Goal: Find specific fact: Find specific page/section

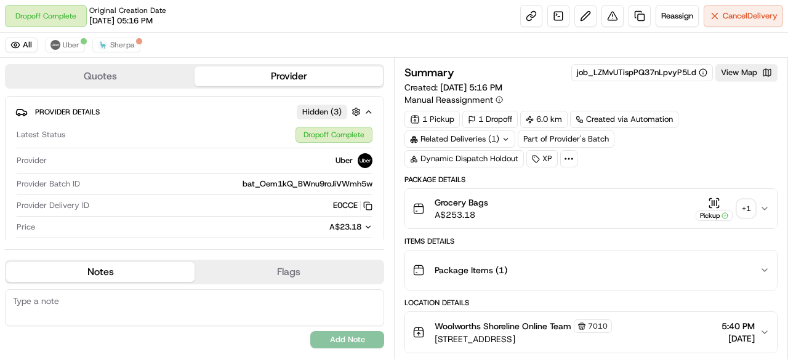
click at [746, 205] on div "+ 1" at bounding box center [745, 208] width 17 height 17
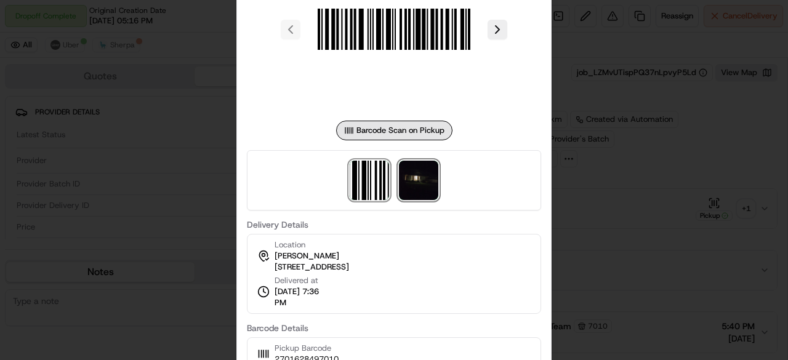
click at [415, 178] on img at bounding box center [418, 180] width 39 height 39
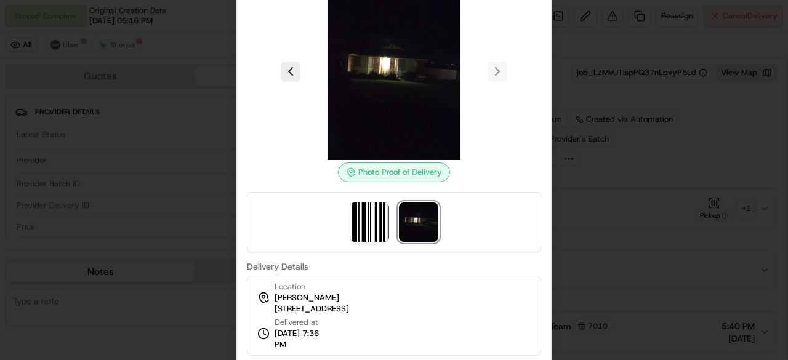
click at [493, 74] on div at bounding box center [394, 71] width 294 height 177
click at [625, 166] on div at bounding box center [394, 180] width 788 height 360
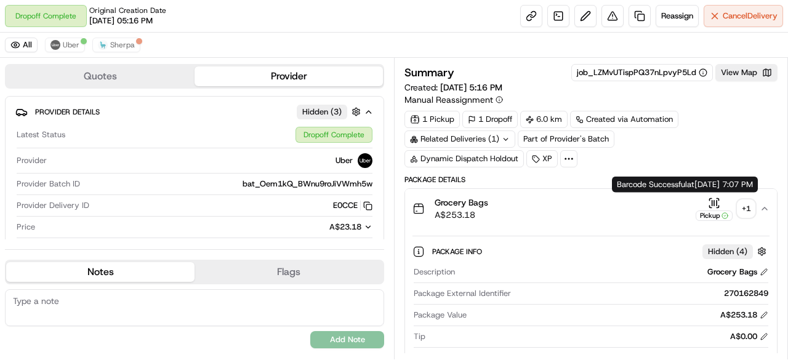
click at [751, 204] on div "+ 1" at bounding box center [745, 208] width 17 height 17
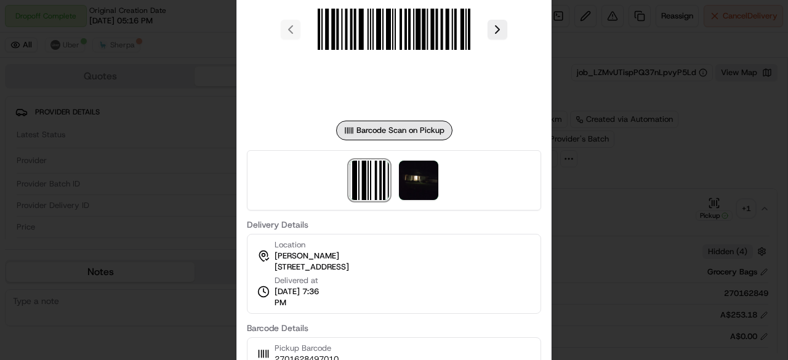
click at [615, 103] on div at bounding box center [394, 180] width 788 height 360
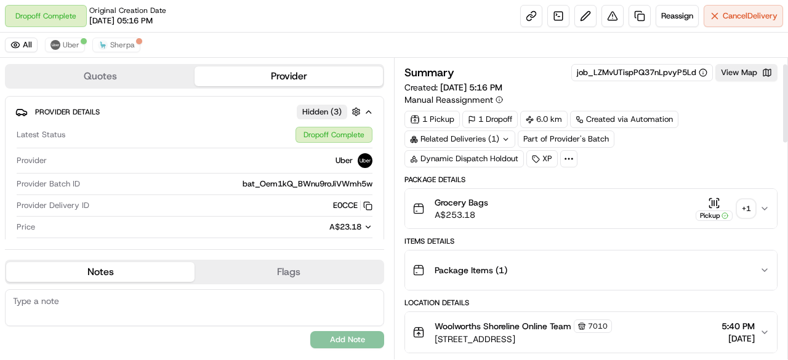
scroll to position [62, 0]
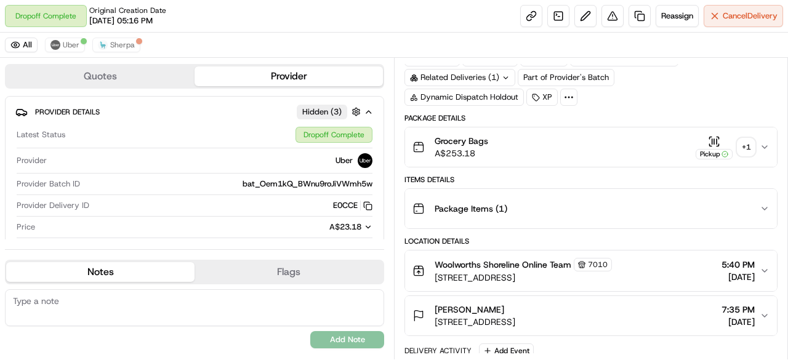
click at [504, 262] on span "Woolworths Shoreline Online Team" at bounding box center [502, 264] width 137 height 12
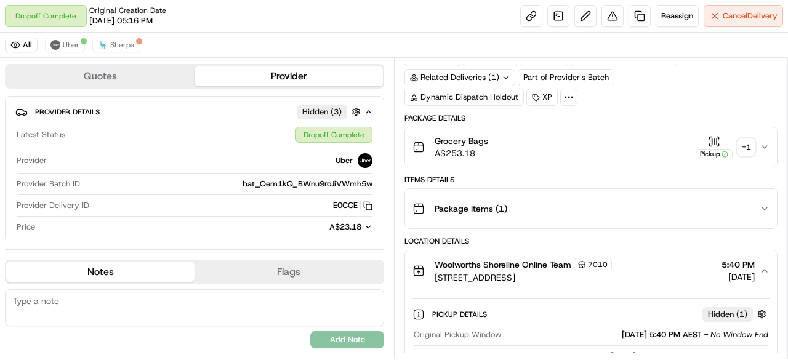
click at [459, 261] on span "Woolworths Shoreline Online Team" at bounding box center [502, 264] width 137 height 12
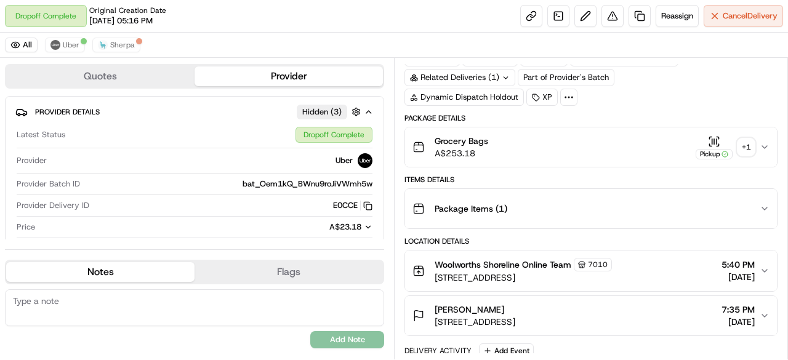
click at [459, 261] on span "Woolworths Shoreline Online Team" at bounding box center [502, 264] width 137 height 12
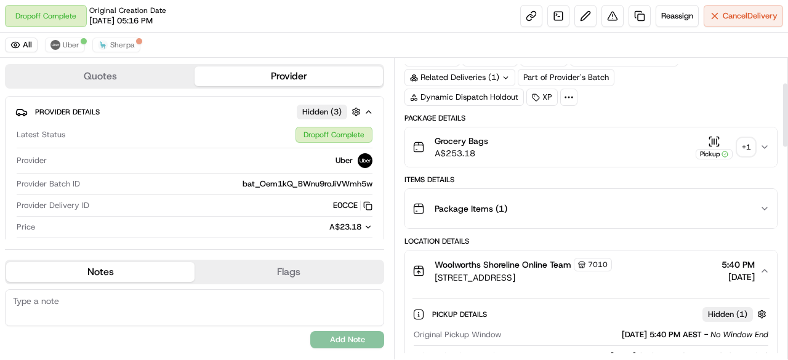
scroll to position [185, 0]
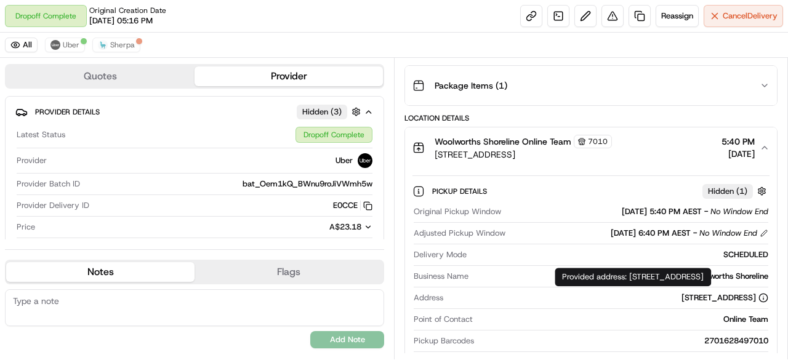
click at [681, 293] on div "[STREET_ADDRESS]" at bounding box center [724, 297] width 87 height 11
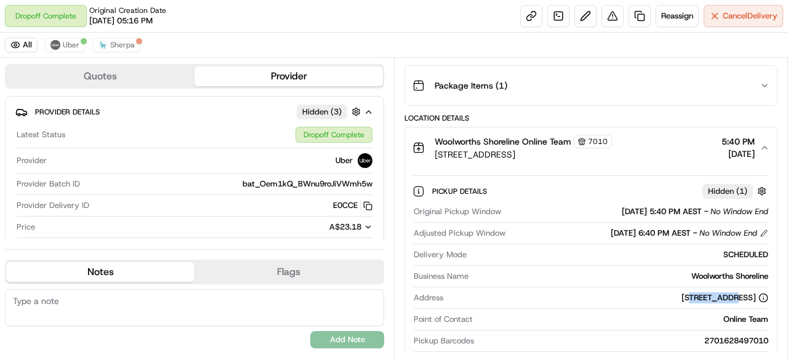
drag, startPoint x: 647, startPoint y: 295, endPoint x: 614, endPoint y: 300, distance: 33.6
click at [614, 300] on div "Address [STREET_ADDRESS]" at bounding box center [590, 300] width 354 height 17
copy div "Shoreline"
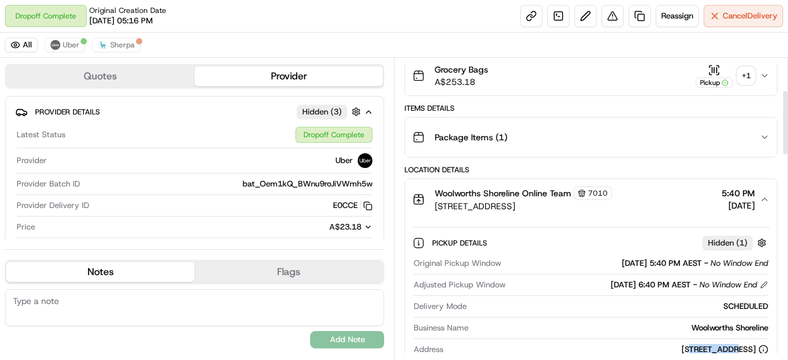
scroll to position [0, 0]
